Goal: Find specific page/section: Find specific page/section

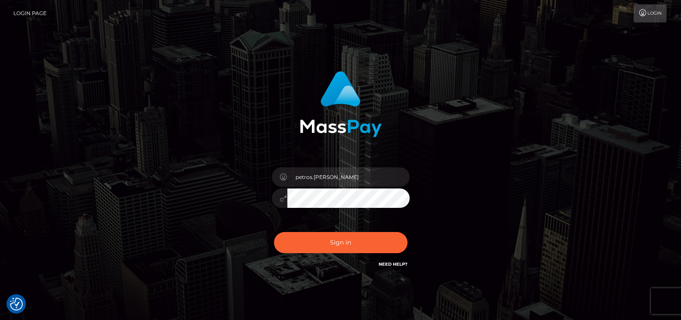
click at [327, 245] on button "Sign in" at bounding box center [341, 242] width 134 height 21
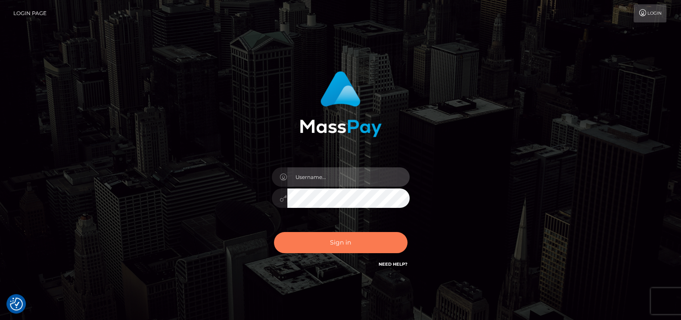
type input "petros.[PERSON_NAME]"
click at [365, 237] on button "Sign in" at bounding box center [341, 242] width 134 height 21
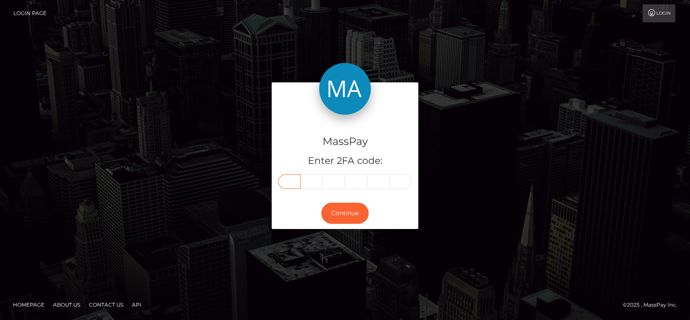
paste input "3"
type input "3"
type input "5"
type input "4"
type input "7"
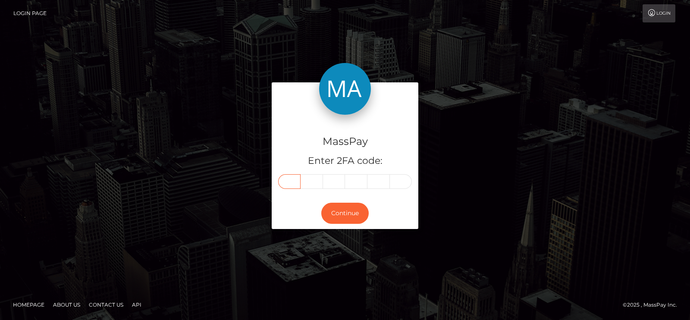
type input "1"
type input "3"
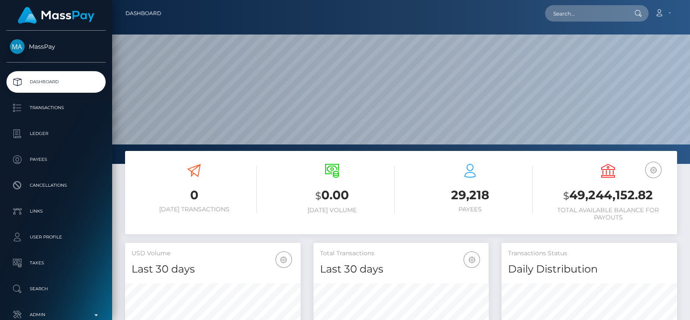
scroll to position [153, 175]
click at [568, 16] on input "text" at bounding box center [585, 13] width 81 height 16
paste input "naitlibat63@gmail.com"
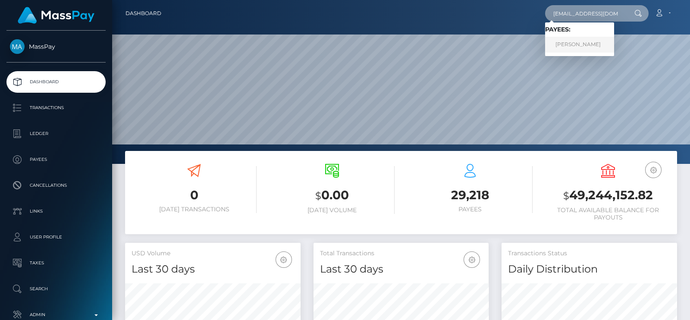
type input "naitlibat63@gmail.com"
click at [569, 45] on link "NATALIIA BATURINA" at bounding box center [579, 45] width 69 height 16
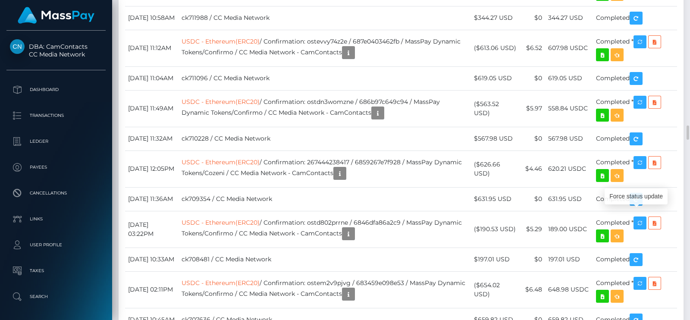
scroll to position [103, 175]
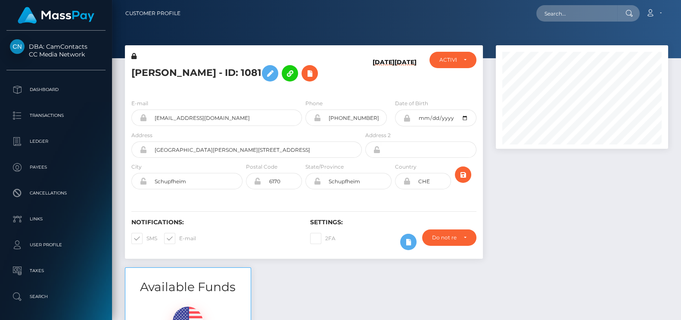
scroll to position [430906, 430837]
click at [142, 79] on h5 "NATALIIA BATURINA - ID: 1081" at bounding box center [244, 73] width 226 height 25
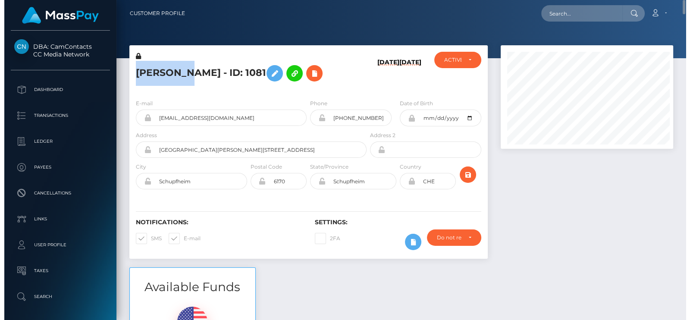
scroll to position [103, 175]
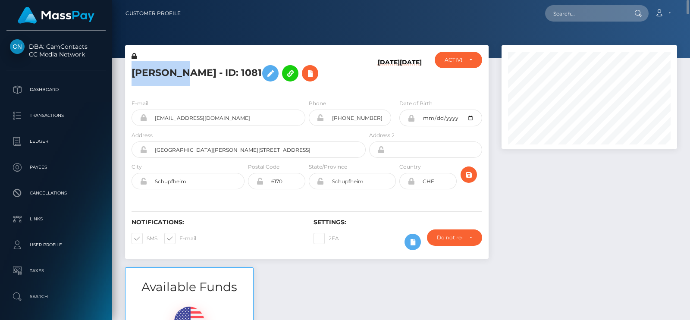
copy h5 "NATALIIA"
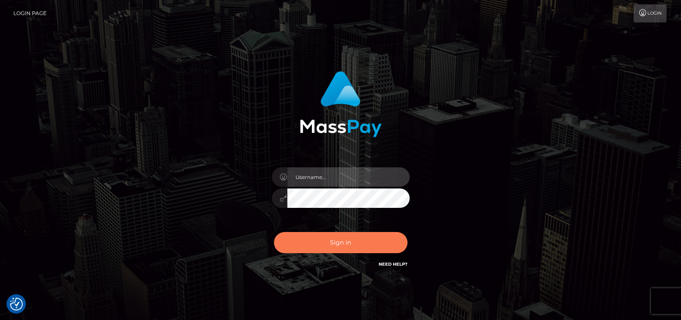
type input "petros.kidane"
click at [356, 244] on button "Sign in" at bounding box center [341, 242] width 134 height 21
type input "petros.kidane"
click at [356, 247] on button "Sign in" at bounding box center [341, 242] width 134 height 21
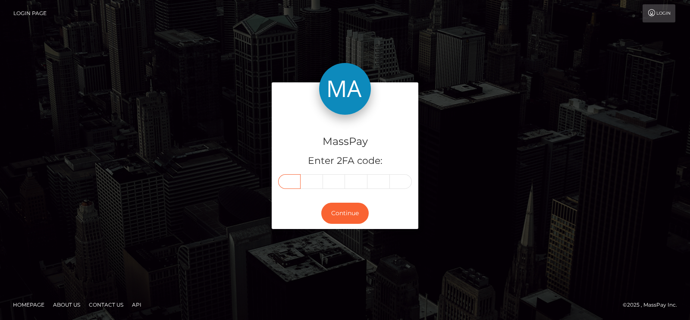
paste input "6"
type input "6"
type input "2"
type input "0"
type input "8"
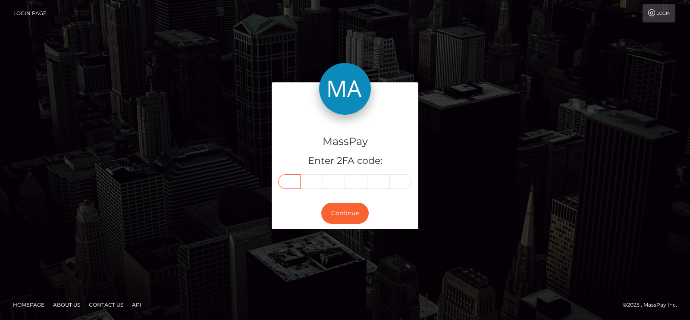
type input "8"
type input "5"
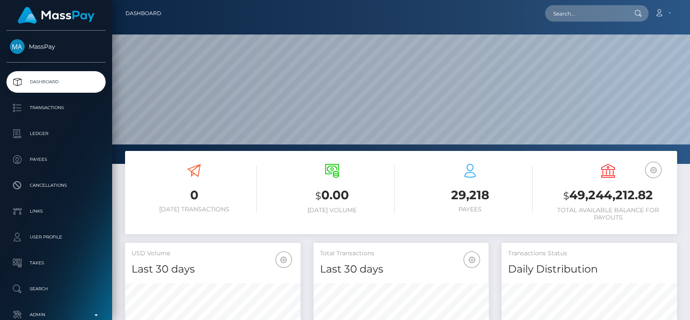
scroll to position [153, 175]
click at [584, 9] on input "text" at bounding box center [585, 13] width 81 height 16
paste input "[EMAIL_ADDRESS][DOMAIN_NAME]"
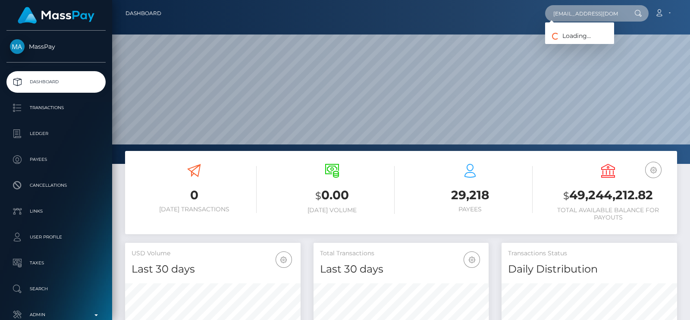
scroll to position [0, 6]
type input "[EMAIL_ADDRESS][DOMAIN_NAME]"
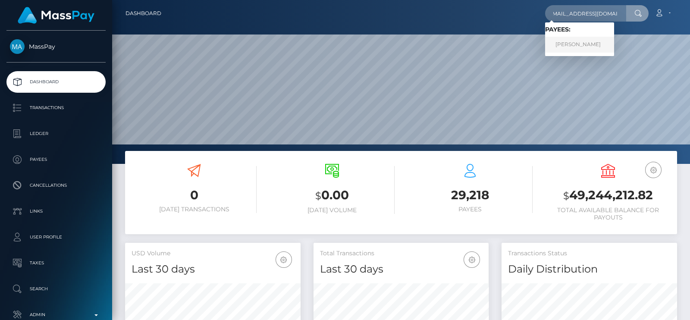
click at [579, 48] on link "JUAN RIVAS" at bounding box center [579, 45] width 69 height 16
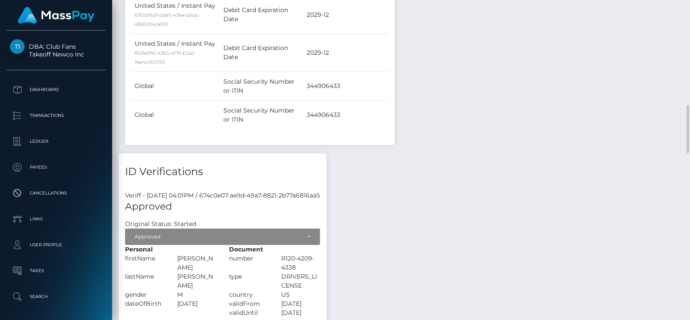
scroll to position [970, 0]
